Goal: Task Accomplishment & Management: Manage account settings

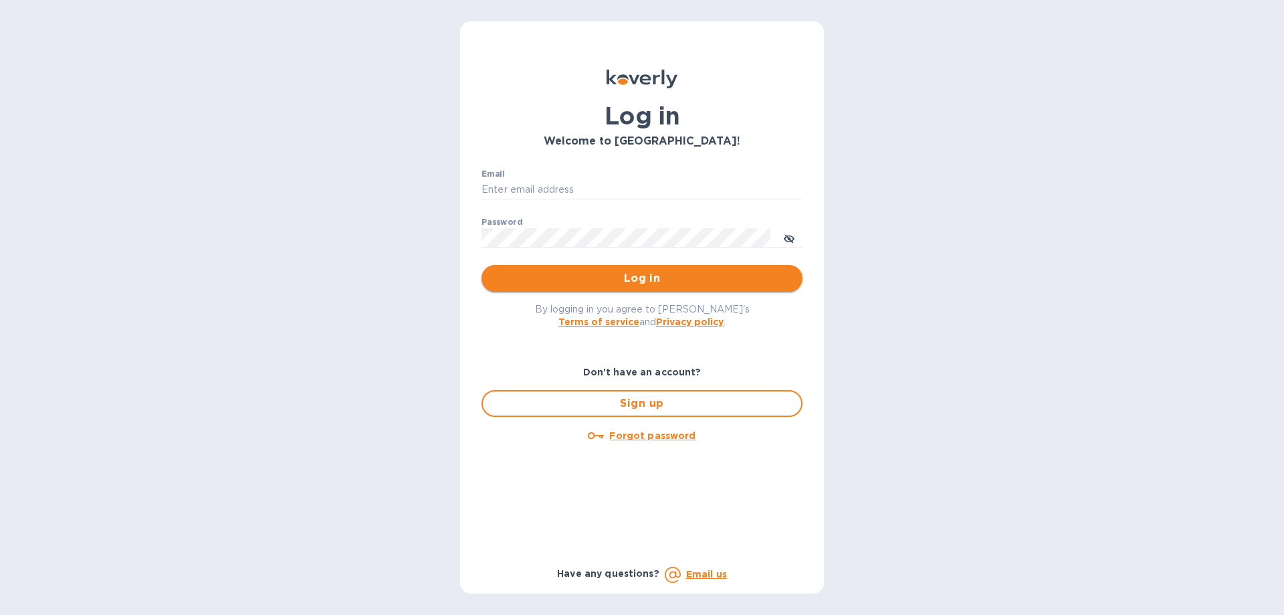
type input "[EMAIL_ADDRESS][DOMAIN_NAME]"
click at [569, 284] on span "Log in" at bounding box center [642, 278] width 300 height 16
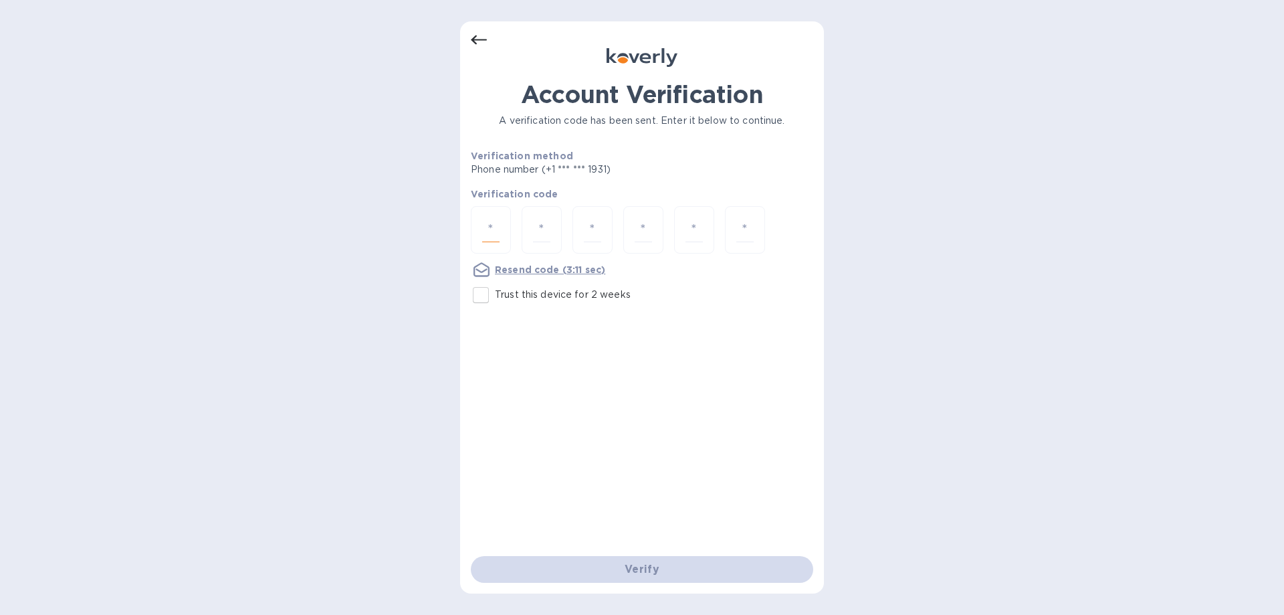
click at [489, 221] on input "number" at bounding box center [490, 229] width 17 height 25
type input "7"
type input "5"
type input "2"
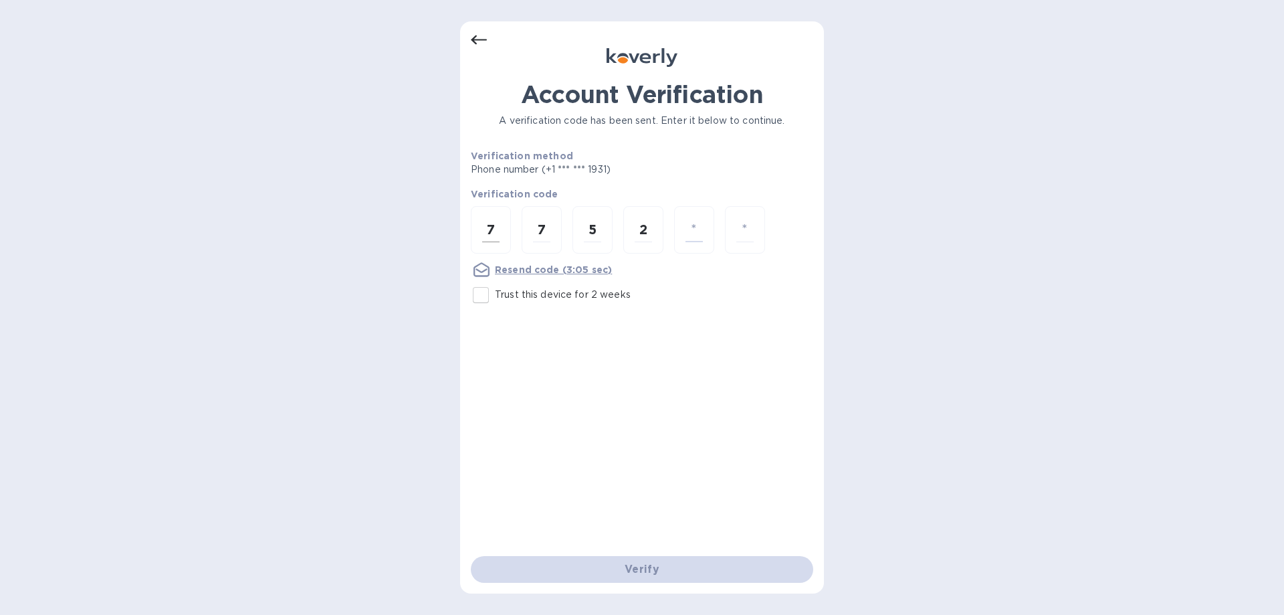
type input "9"
type input "2"
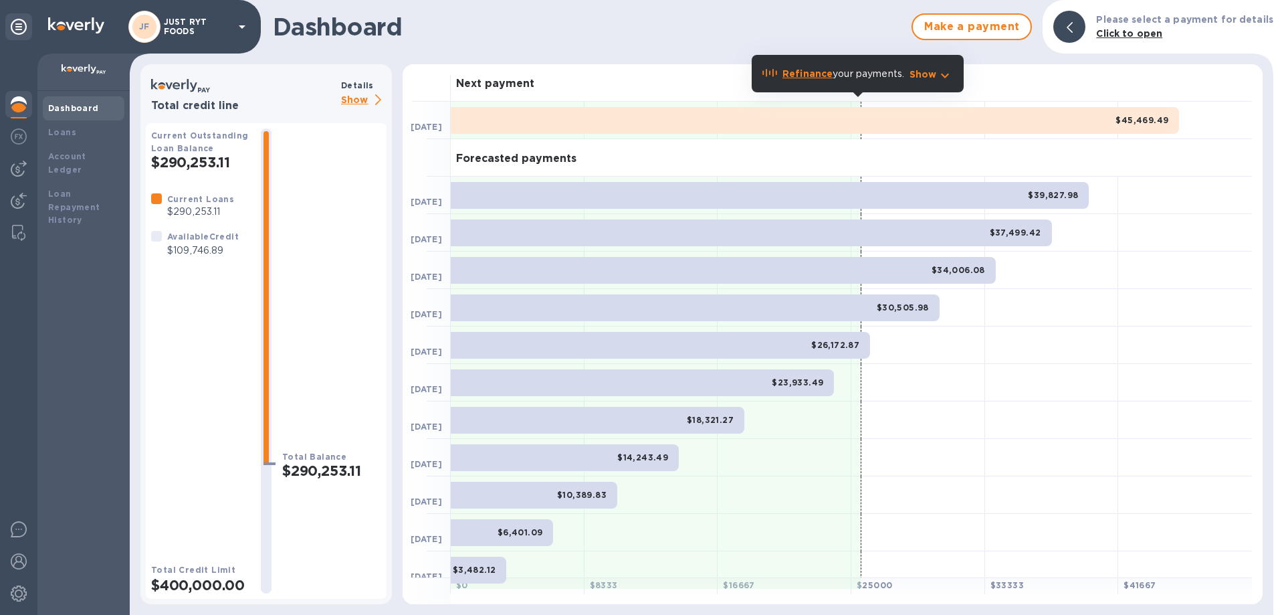
click at [116, 294] on div "Dashboard Loans Account Ledger Loan Repayment History" at bounding box center [83, 353] width 92 height 524
